Goal: Navigation & Orientation: Find specific page/section

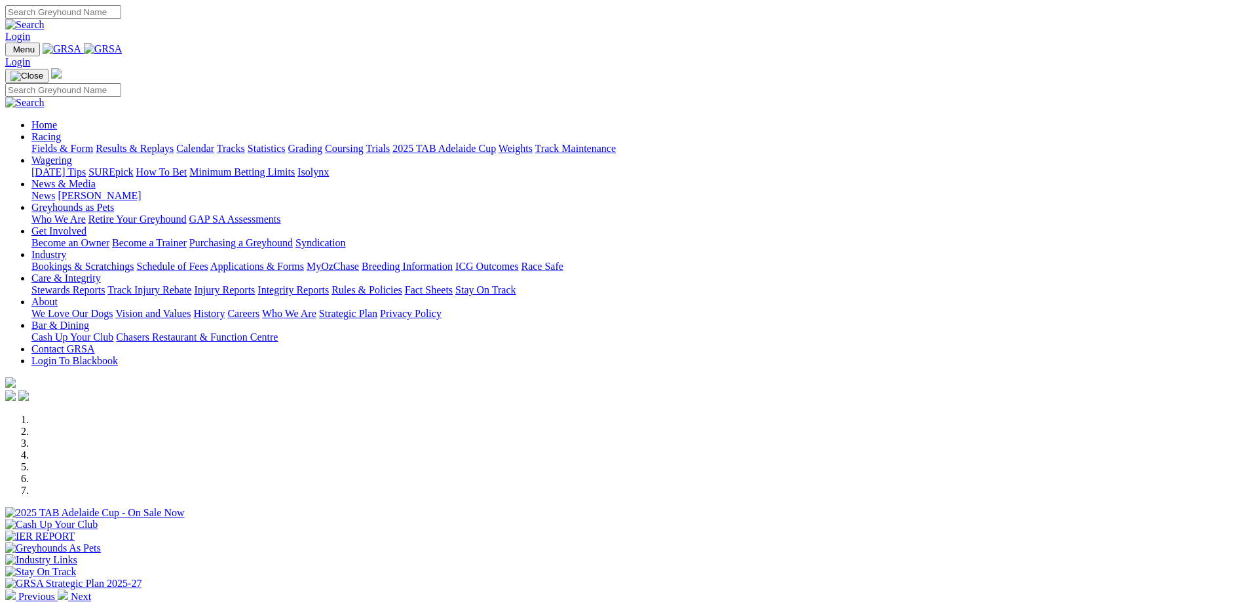
click at [89, 320] on link "Bar & Dining" at bounding box center [60, 325] width 58 height 11
click at [950, 531] on div at bounding box center [624, 531] width 1238 height 0
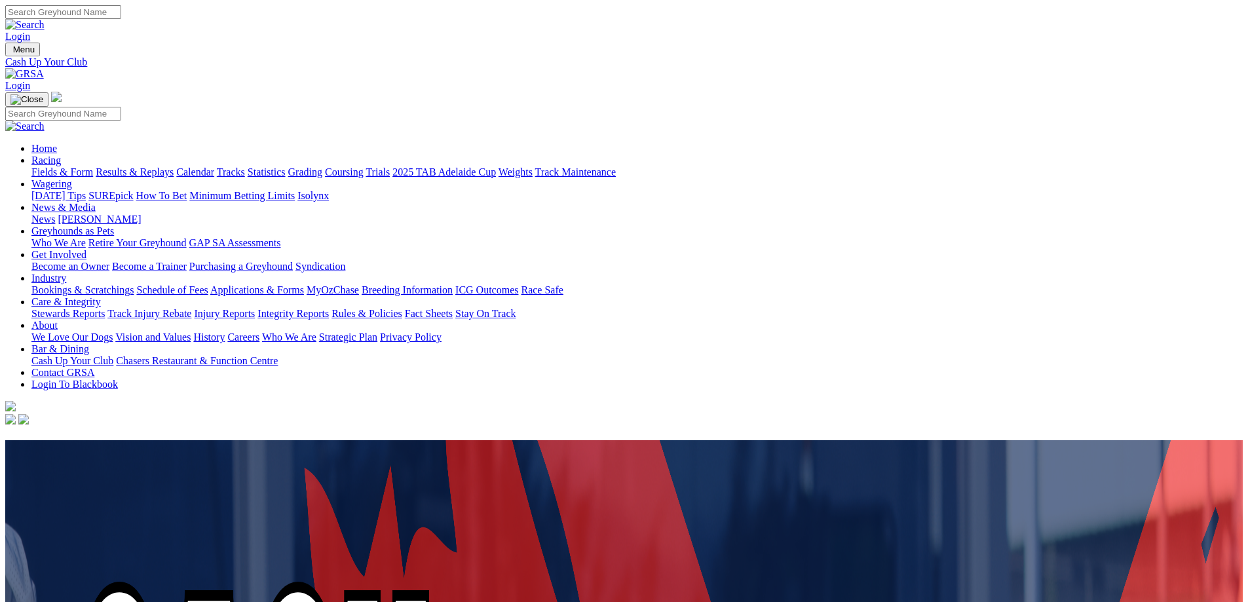
click at [96, 202] on link "News & Media" at bounding box center [63, 207] width 64 height 11
click at [278, 355] on link "Chasers Restaurant & Function Centre" at bounding box center [197, 360] width 162 height 11
